Goal: Task Accomplishment & Management: Use online tool/utility

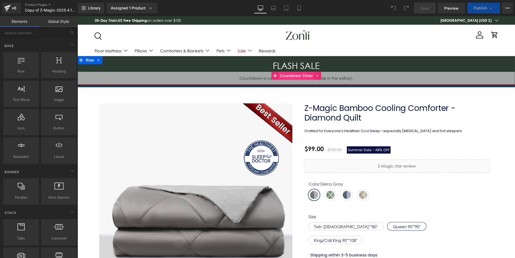
click at [288, 75] on span "Countdown Timer" at bounding box center [296, 76] width 36 height 8
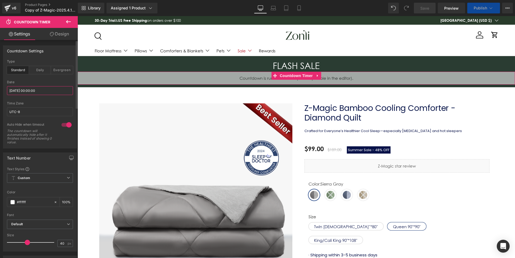
click at [31, 92] on input "[DATE] 00:00:00" at bounding box center [40, 90] width 66 height 9
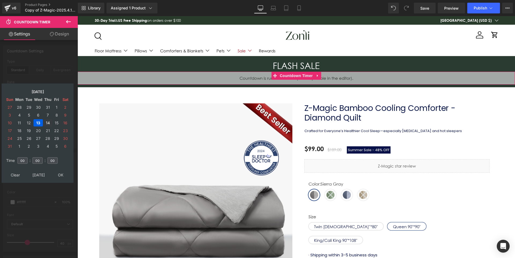
click at [47, 122] on td "14" at bounding box center [47, 122] width 9 height 7
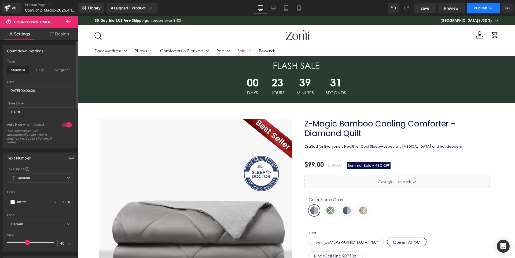
click at [473, 10] on span "Publish" at bounding box center [479, 8] width 13 height 4
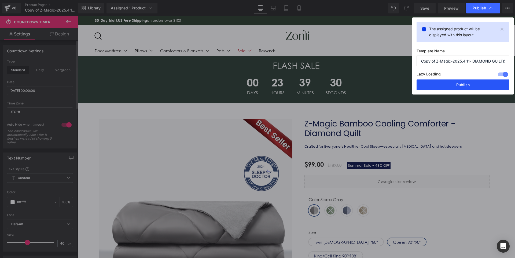
click at [446, 84] on button "Publish" at bounding box center [462, 84] width 93 height 11
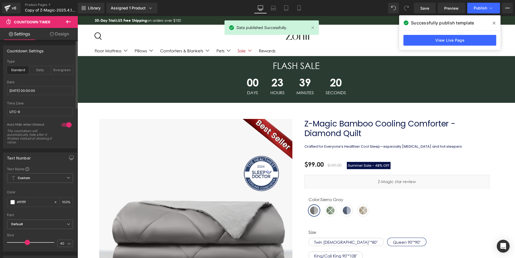
click at [496, 22] on span at bounding box center [493, 23] width 9 height 9
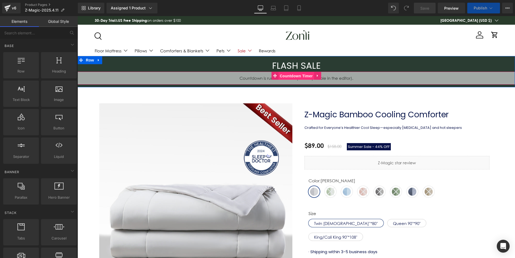
click at [291, 74] on span "Countdown Timer" at bounding box center [296, 76] width 36 height 8
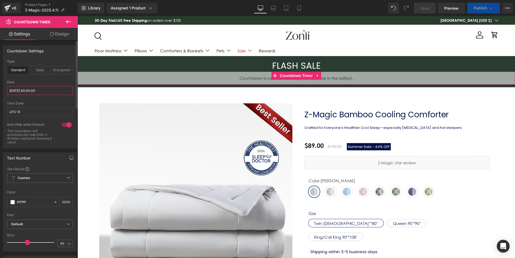
click at [31, 94] on input "[DATE] 00:00:00" at bounding box center [40, 90] width 66 height 9
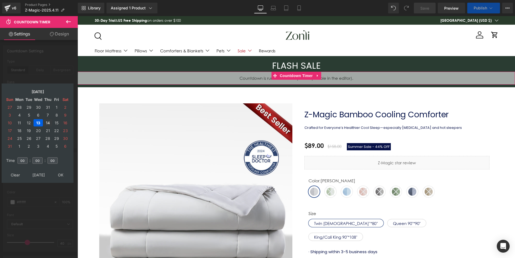
click at [48, 123] on td "14" at bounding box center [47, 122] width 9 height 7
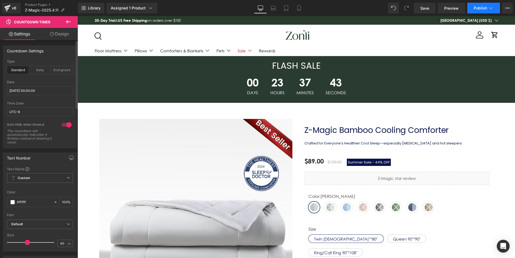
click at [486, 10] on button "Publish" at bounding box center [483, 8] width 33 height 11
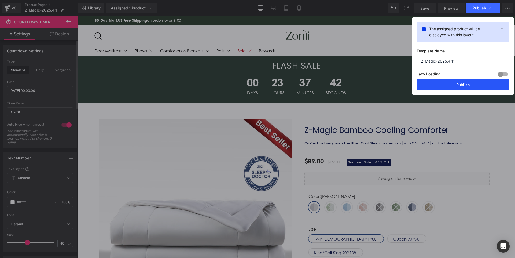
click at [462, 82] on button "Publish" at bounding box center [462, 84] width 93 height 11
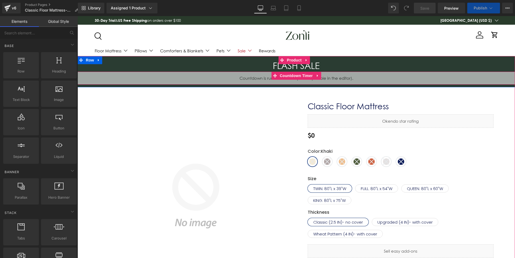
click at [293, 75] on span "Countdown Timer" at bounding box center [296, 76] width 36 height 8
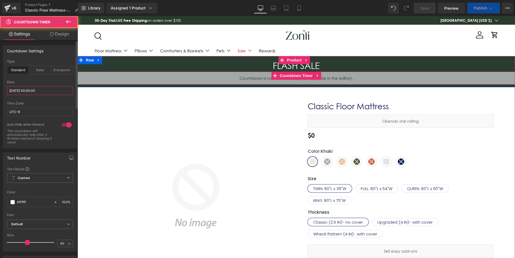
click at [47, 91] on input "[DATE] 00:00:00" at bounding box center [40, 90] width 66 height 9
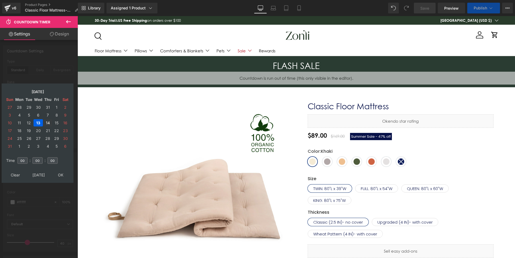
click at [47, 124] on td "14" at bounding box center [47, 122] width 9 height 7
drag, startPoint x: 62, startPoint y: 176, endPoint x: 92, endPoint y: 120, distance: 63.0
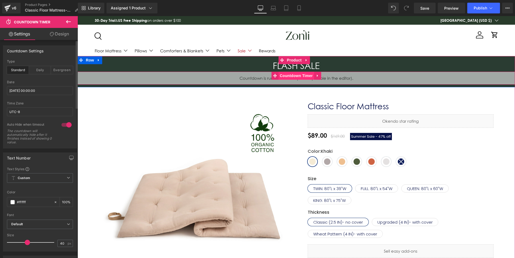
click at [291, 73] on span "Countdown Timer" at bounding box center [296, 76] width 36 height 8
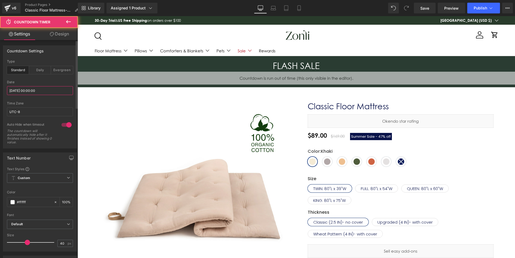
click at [22, 88] on input "[DATE] 00:00:00" at bounding box center [40, 90] width 66 height 9
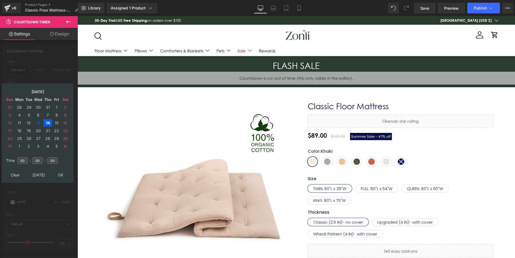
click at [46, 122] on td "14" at bounding box center [47, 122] width 9 height 7
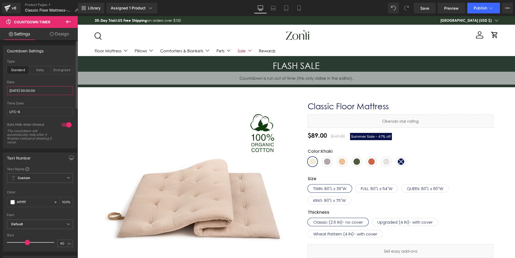
click at [33, 90] on input "[DATE] 00:00:00" at bounding box center [40, 90] width 66 height 9
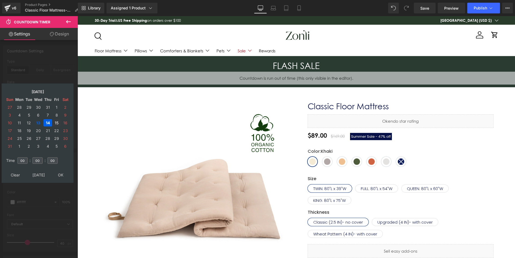
click at [57, 122] on td "15" at bounding box center [57, 122] width 8 height 7
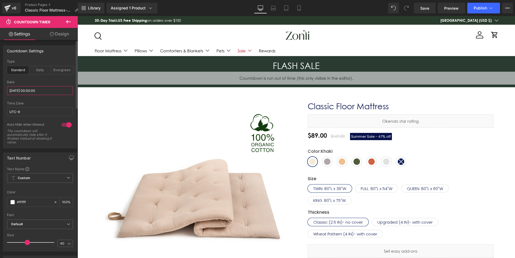
click at [29, 86] on input "[DATE] 00:00:00" at bounding box center [40, 90] width 66 height 9
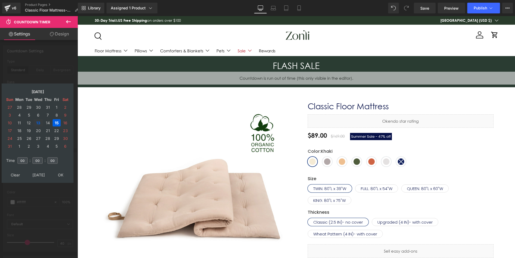
click at [39, 122] on td "13" at bounding box center [38, 122] width 9 height 7
click at [46, 125] on td "14" at bounding box center [47, 122] width 9 height 7
type input "[DATE] 00:00:00"
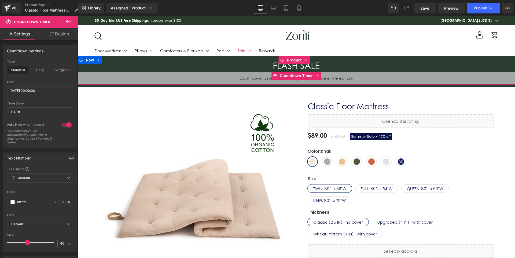
click at [293, 79] on div "00 Days 00 Hours 00 Minutes 00 Seconds Countdown Timer" at bounding box center [295, 78] width 437 height 13
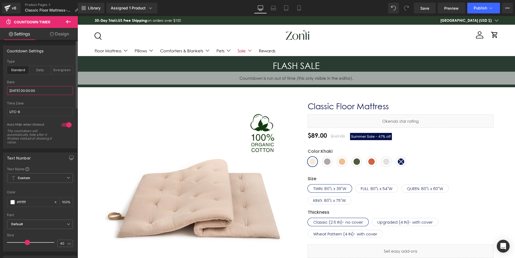
click at [36, 90] on input "[DATE] 00:00:00" at bounding box center [40, 90] width 66 height 9
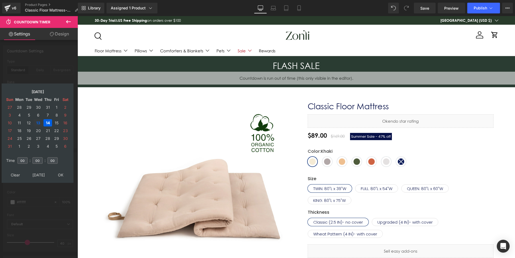
click at [38, 120] on td "13" at bounding box center [38, 122] width 9 height 7
click at [47, 121] on td "14" at bounding box center [47, 122] width 9 height 7
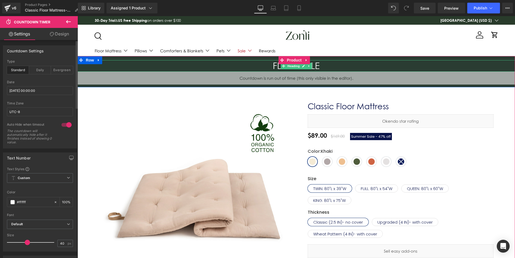
click at [332, 69] on h3 "FLASH SALE" at bounding box center [295, 66] width 437 height 12
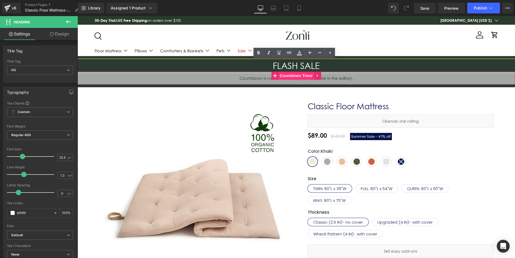
click at [295, 77] on span "Countdown Timer" at bounding box center [296, 76] width 36 height 8
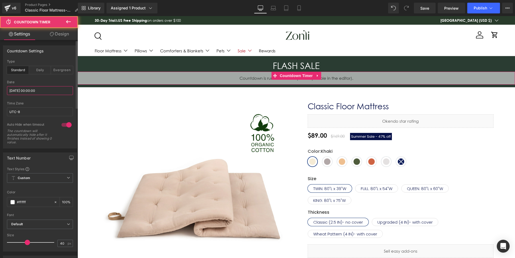
click at [49, 90] on input "[DATE] 00:00:00" at bounding box center [40, 90] width 66 height 9
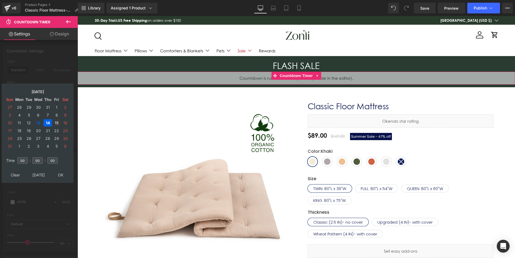
click at [58, 121] on td "15" at bounding box center [57, 122] width 8 height 7
click at [50, 123] on td "14" at bounding box center [47, 122] width 9 height 7
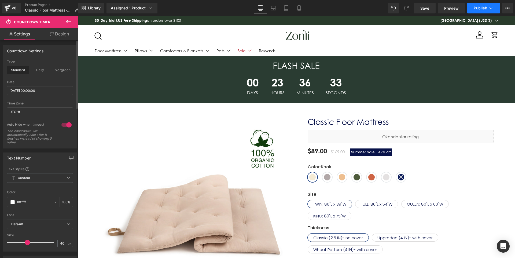
click at [476, 7] on span "Publish" at bounding box center [479, 8] width 13 height 4
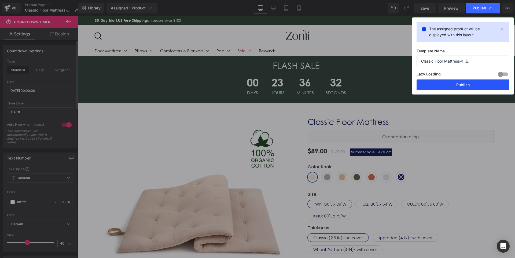
click at [464, 83] on button "Publish" at bounding box center [462, 84] width 93 height 11
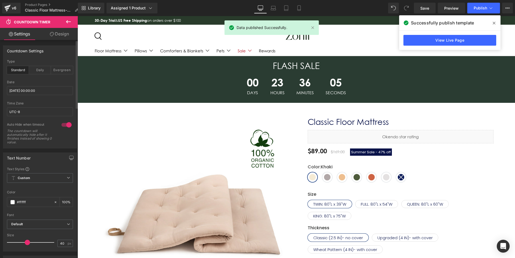
click at [496, 21] on span at bounding box center [493, 23] width 9 height 9
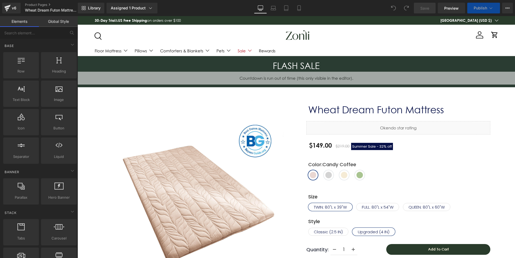
click at [50, 22] on link "Global Style" at bounding box center [58, 21] width 39 height 11
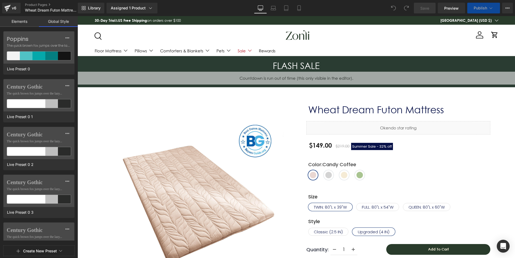
click at [27, 22] on link "Elements" at bounding box center [19, 21] width 39 height 11
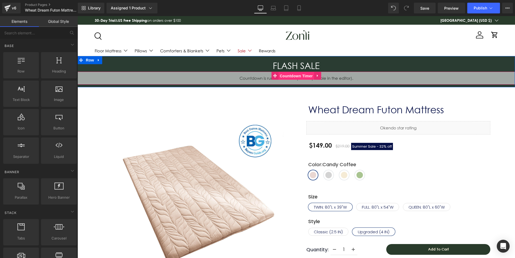
click at [287, 76] on span "Countdown Timer" at bounding box center [296, 76] width 36 height 8
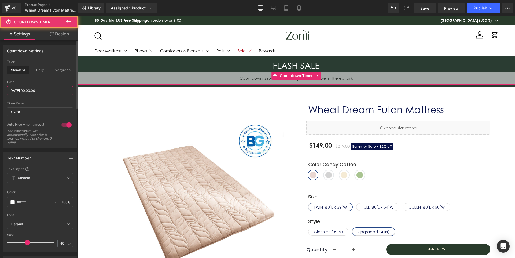
click at [43, 90] on input "[DATE] 00:00:00" at bounding box center [40, 90] width 66 height 9
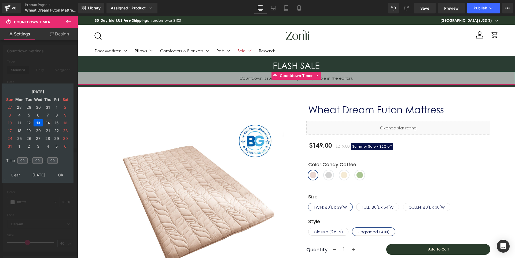
click at [45, 122] on td "14" at bounding box center [47, 122] width 9 height 7
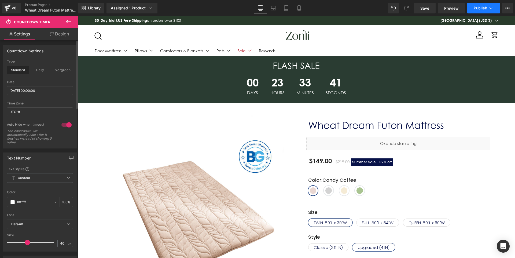
click at [484, 12] on button "Publish" at bounding box center [483, 8] width 33 height 11
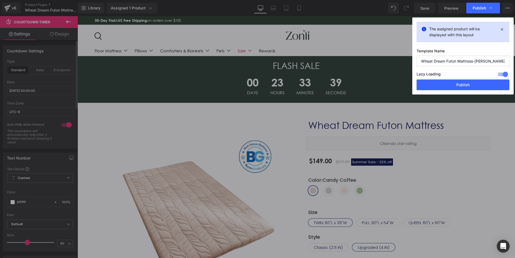
click at [470, 79] on div "Lazy Loading Build Upgrade plan to unlock" at bounding box center [462, 74] width 93 height 9
drag, startPoint x: 469, startPoint y: 84, endPoint x: 397, endPoint y: 70, distance: 72.8
click at [469, 84] on button "Publish" at bounding box center [462, 84] width 93 height 11
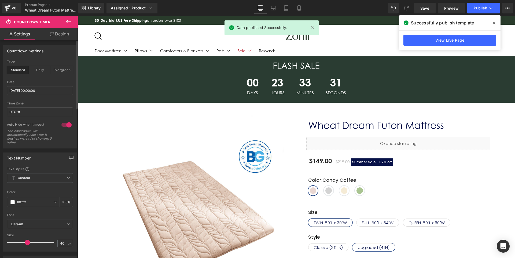
click at [490, 24] on span at bounding box center [493, 23] width 9 height 9
